Goal: Use online tool/utility: Use online tool/utility

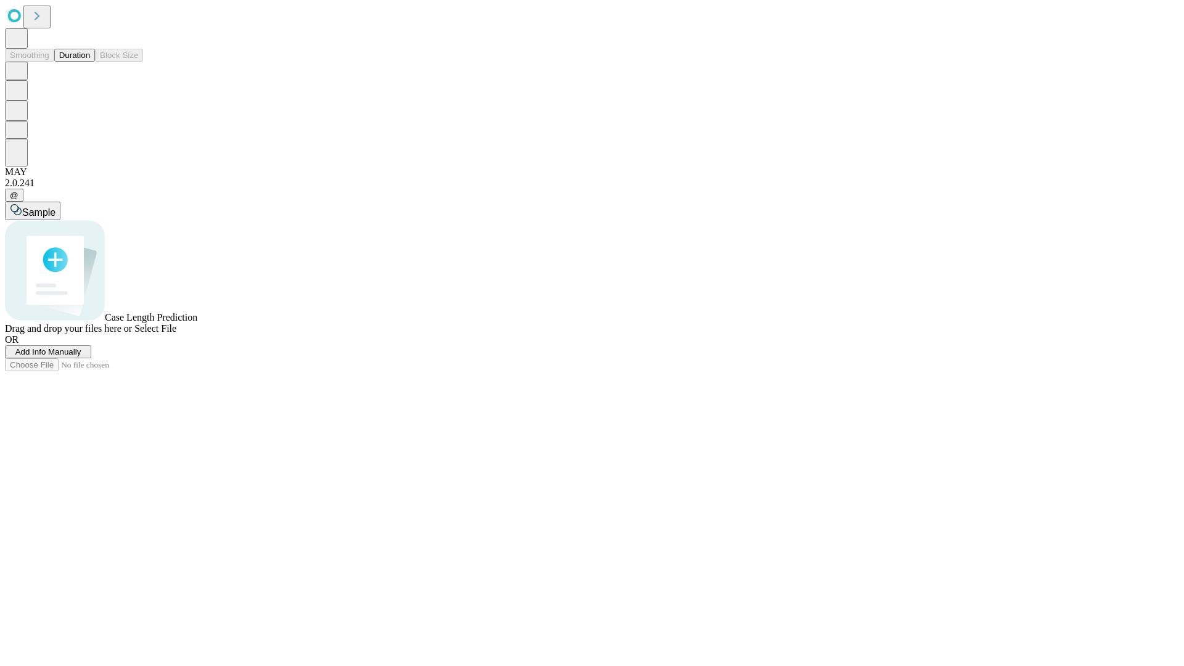
click at [90, 62] on button "Duration" at bounding box center [74, 55] width 41 height 13
click at [56, 207] on span "Sample" at bounding box center [38, 212] width 33 height 10
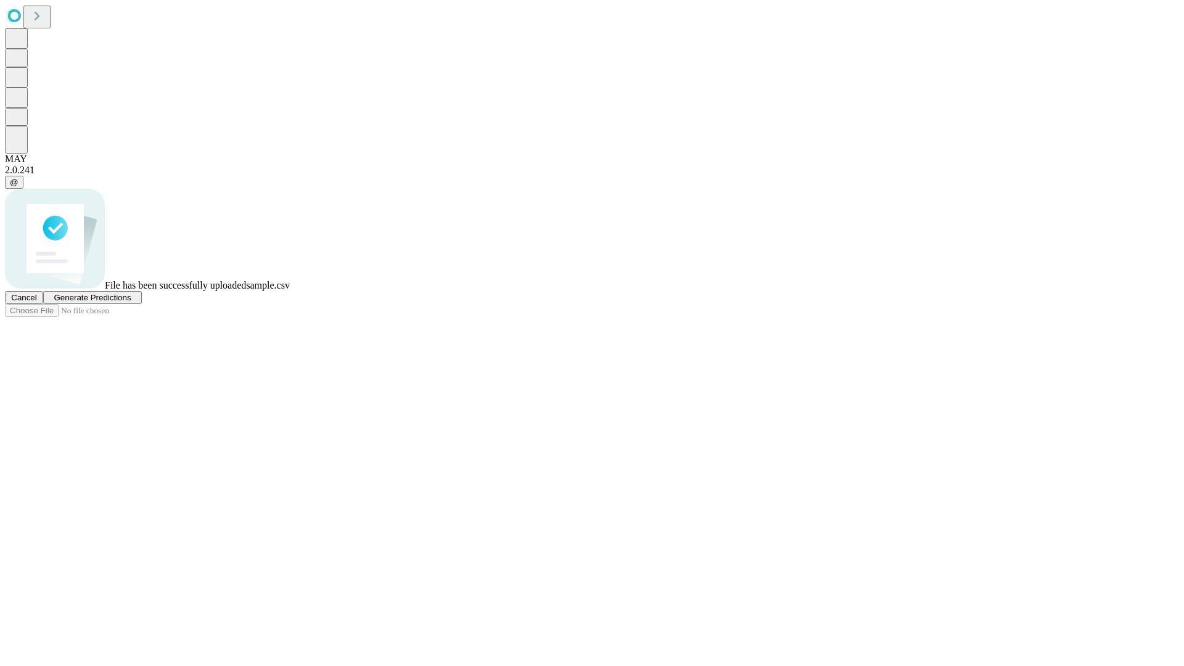
click at [131, 302] on span "Generate Predictions" at bounding box center [92, 297] width 77 height 9
